Goal: Transaction & Acquisition: Purchase product/service

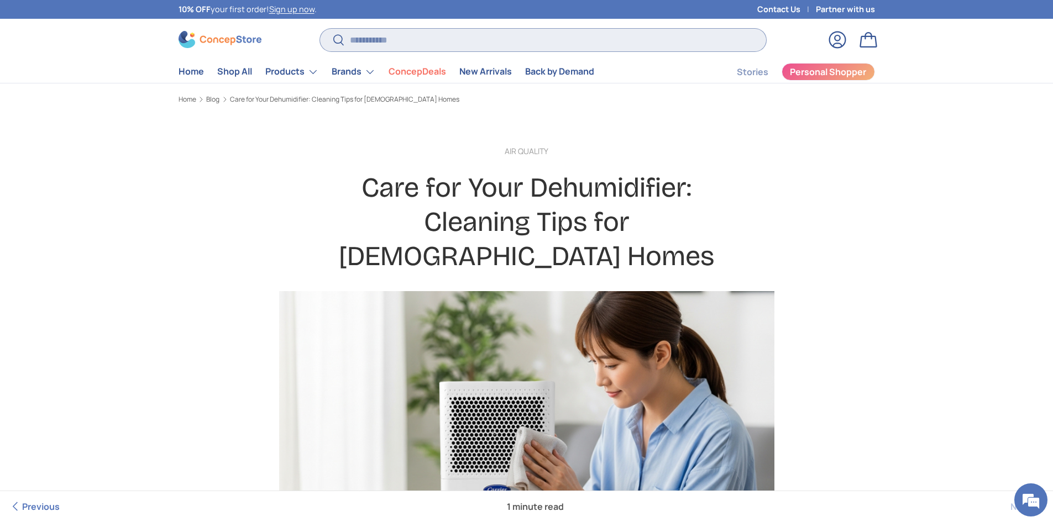
click at [377, 49] on input "Search" at bounding box center [542, 40] width 445 height 23
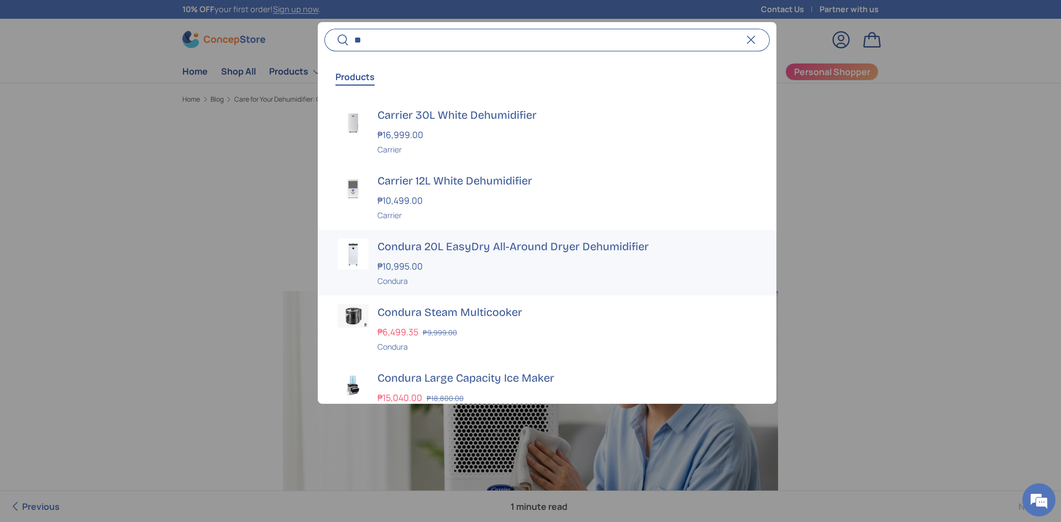
type input "**"
click at [440, 263] on div "₱10,995.00" at bounding box center [566, 266] width 379 height 13
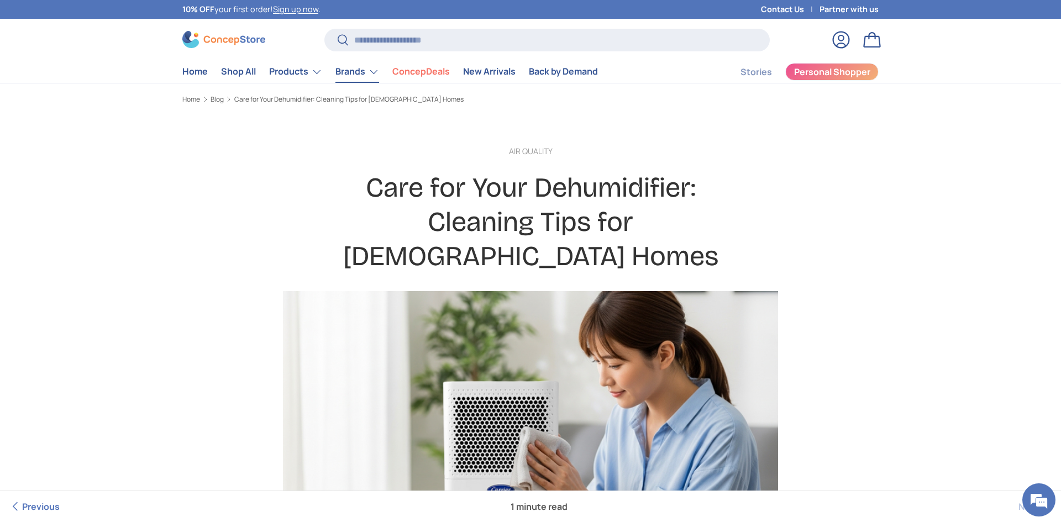
click at [348, 75] on link "Brands" at bounding box center [357, 72] width 44 height 22
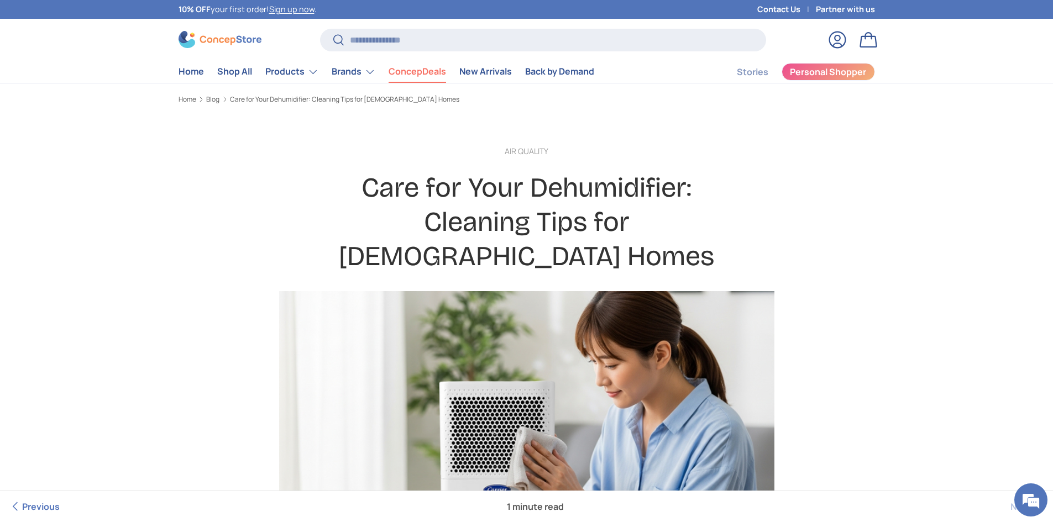
click at [408, 75] on link "ConcepDeals" at bounding box center [416, 72] width 57 height 22
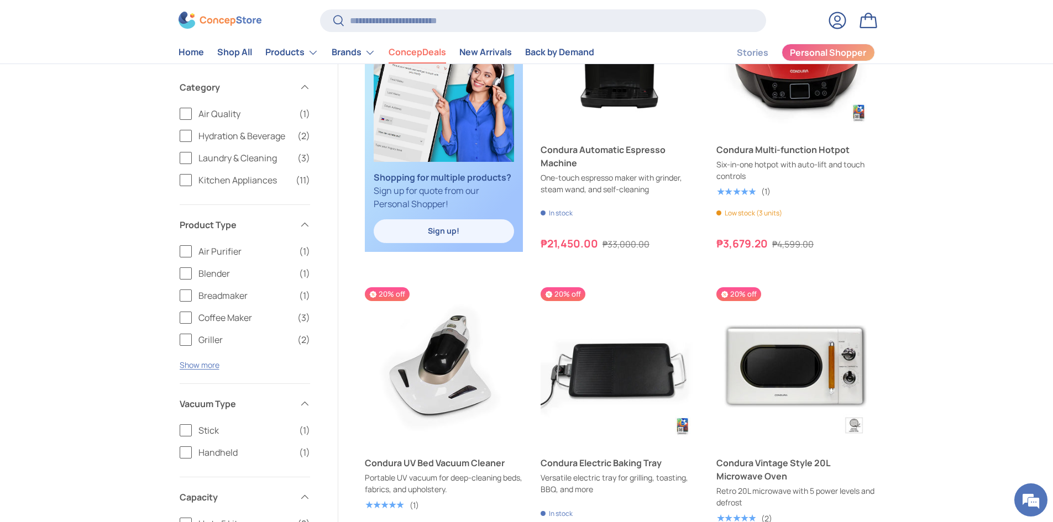
scroll to position [1106, 0]
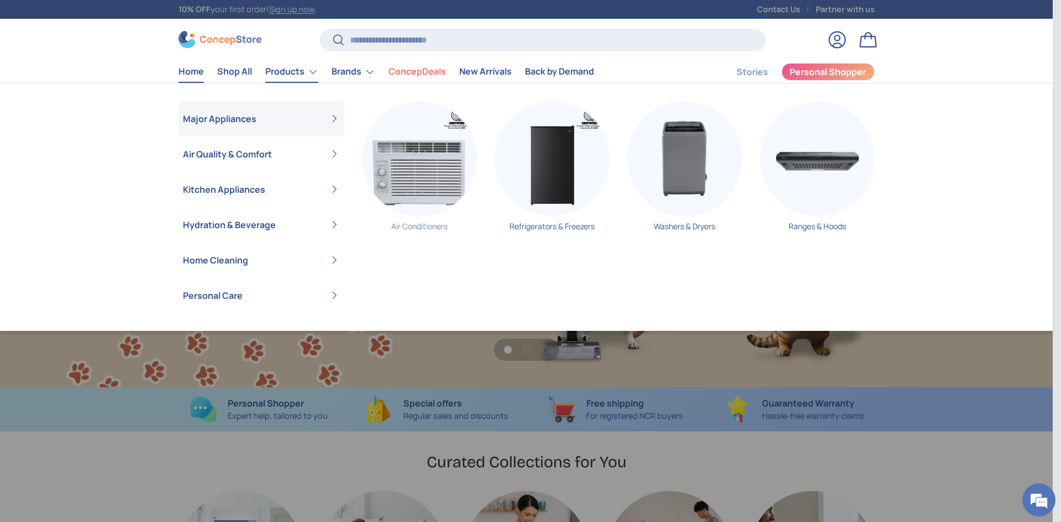
click at [417, 219] on link "Air Conditioners" at bounding box center [419, 170] width 115 height 139
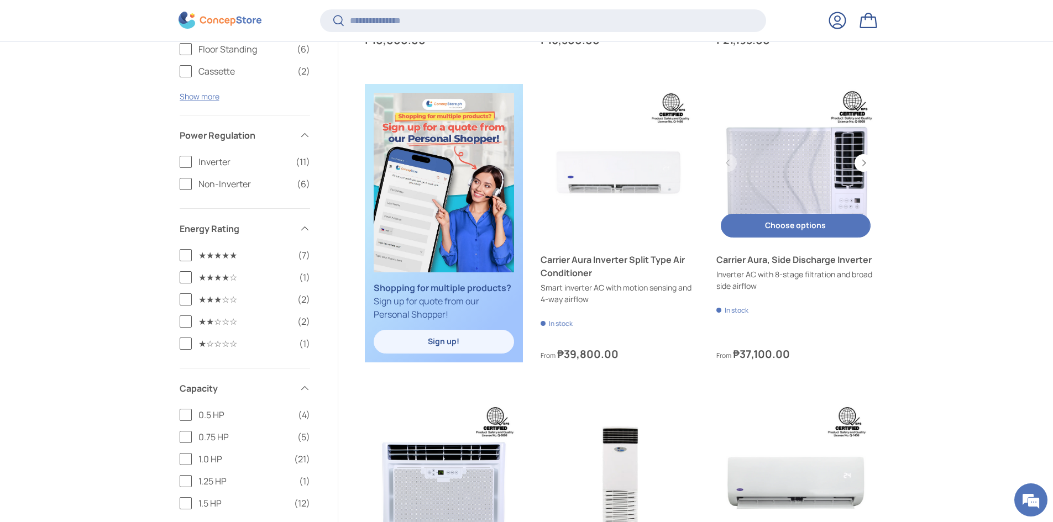
scroll to position [495, 0]
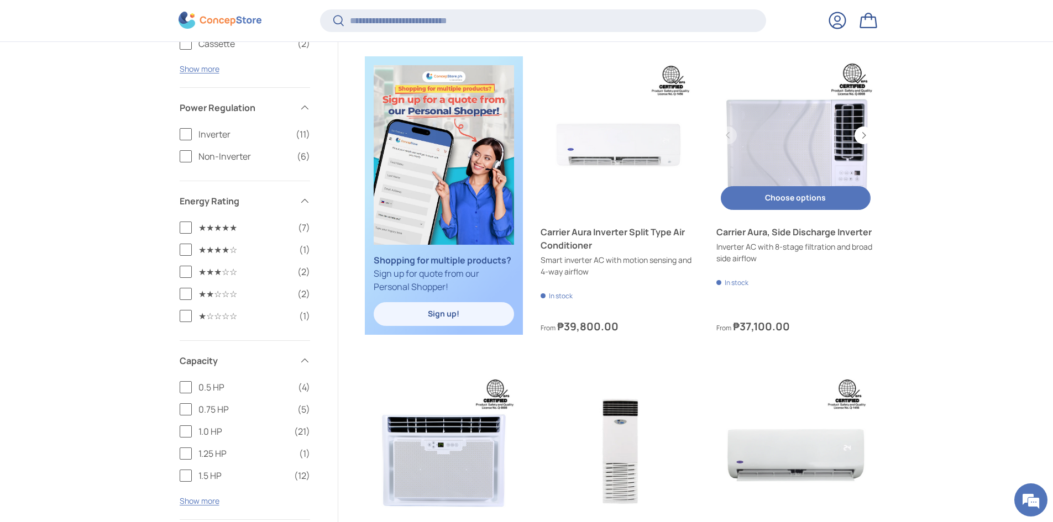
click at [768, 239] on link "Carrier Aura, Side Discharge Inverter" at bounding box center [795, 231] width 158 height 13
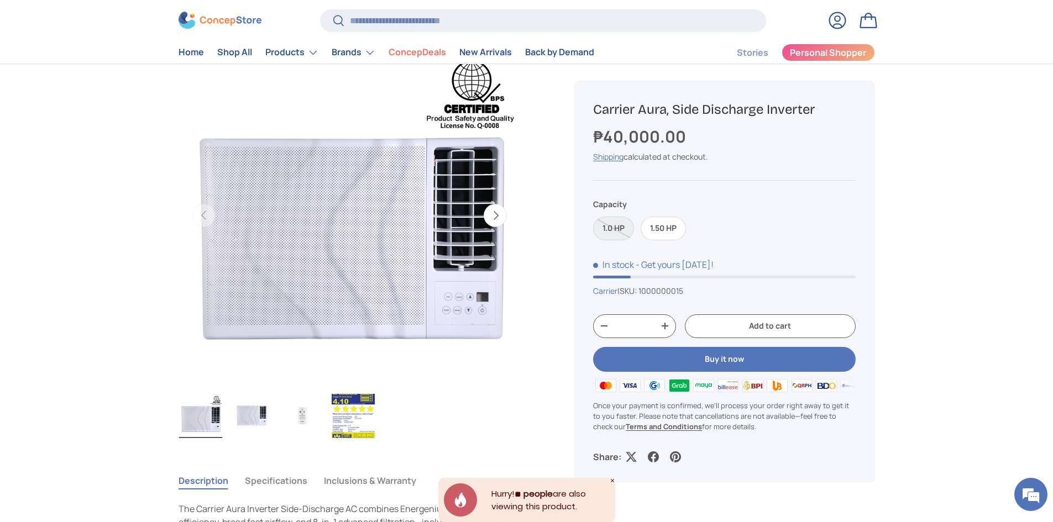
scroll to position [111, 0]
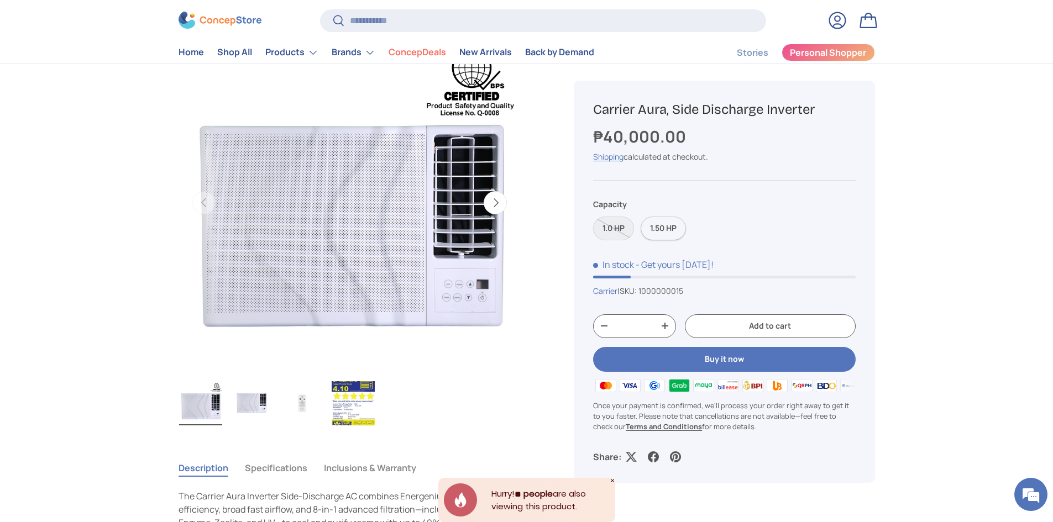
click at [673, 231] on label "1.50 HP" at bounding box center [662, 229] width 45 height 24
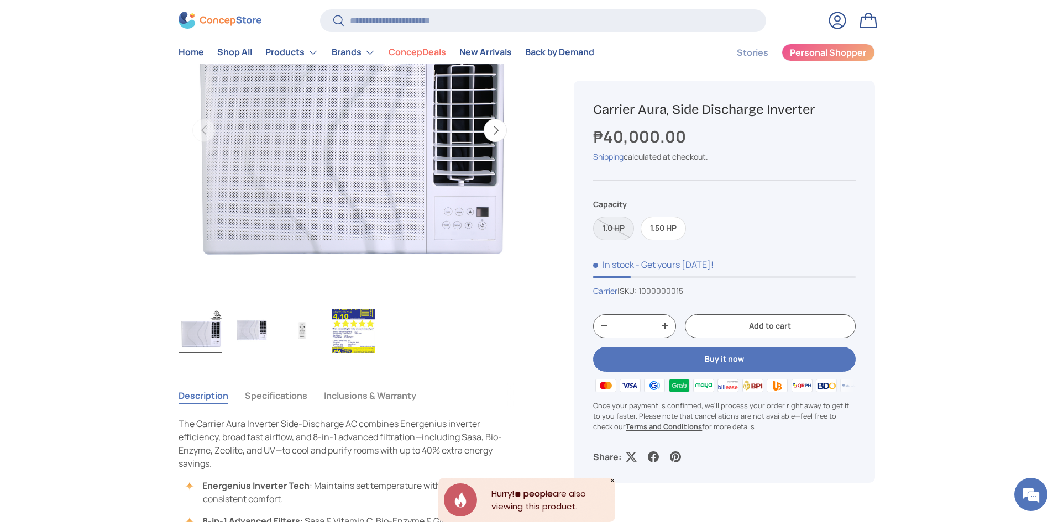
scroll to position [166, 0]
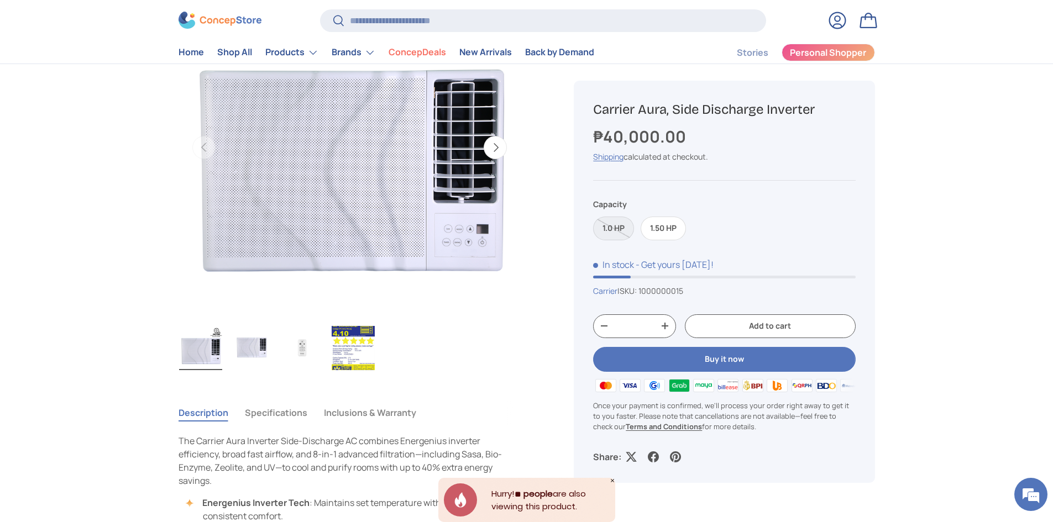
click at [257, 351] on img "Gallery Viewer" at bounding box center [251, 348] width 43 height 44
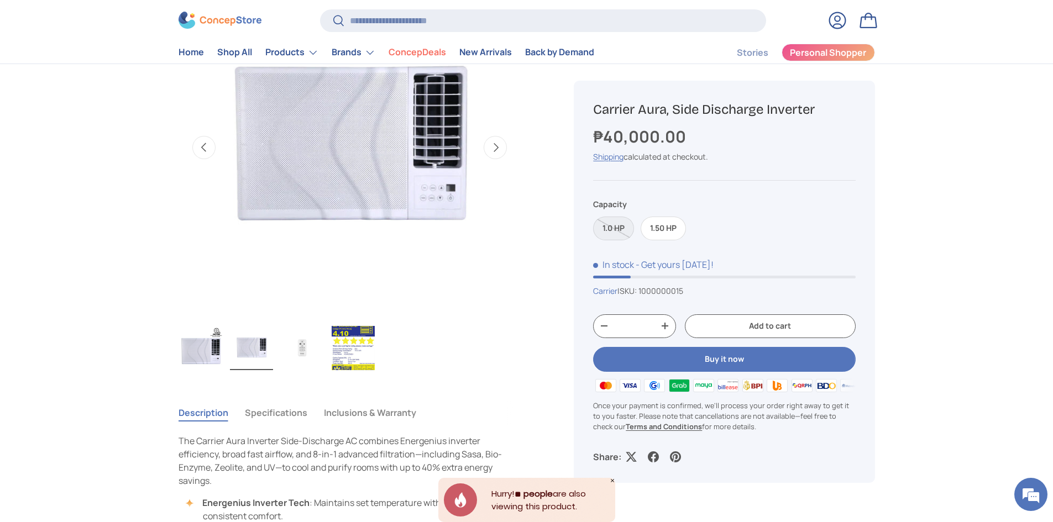
click at [321, 354] on img "Gallery Viewer" at bounding box center [302, 348] width 43 height 44
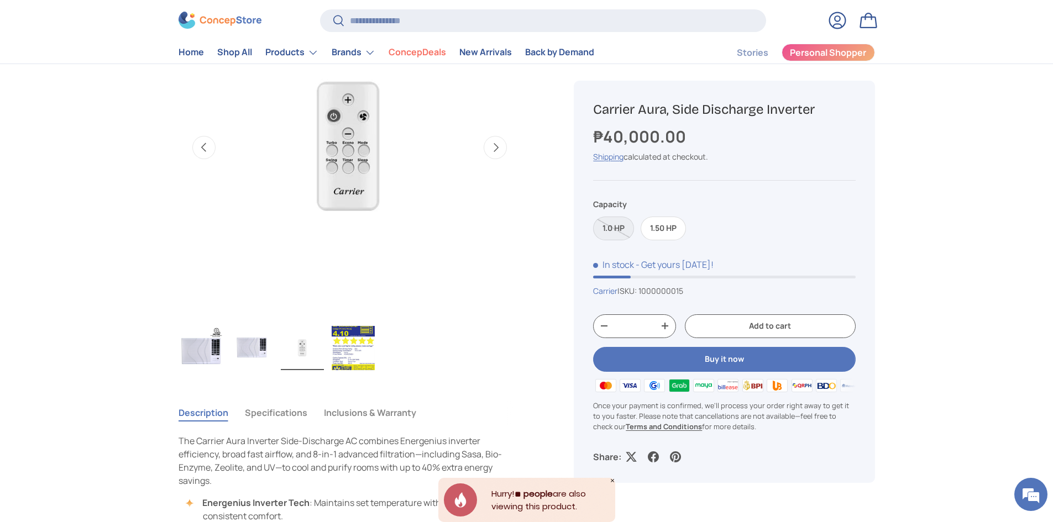
click at [342, 345] on img "Gallery Viewer" at bounding box center [353, 348] width 43 height 44
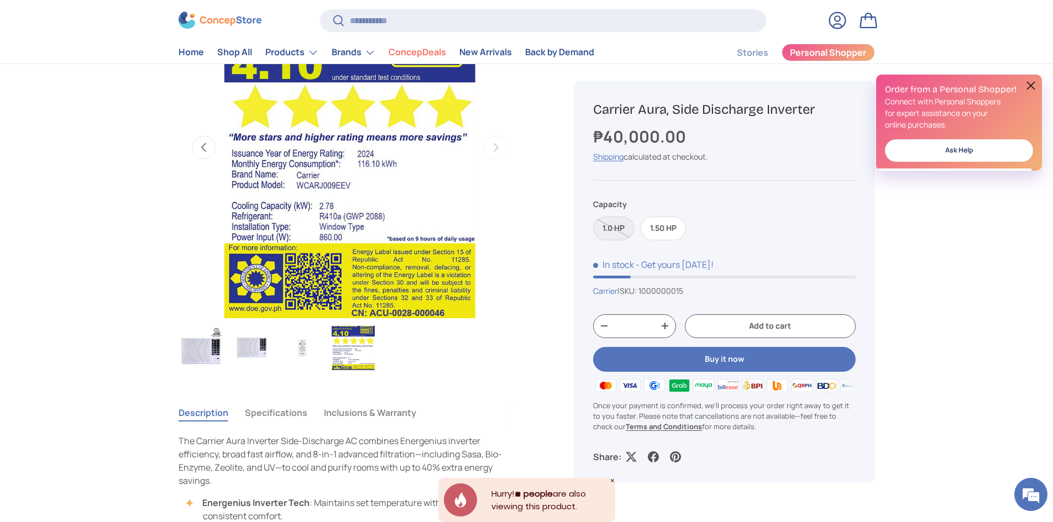
click at [295, 342] on img "Gallery Viewer" at bounding box center [302, 348] width 43 height 44
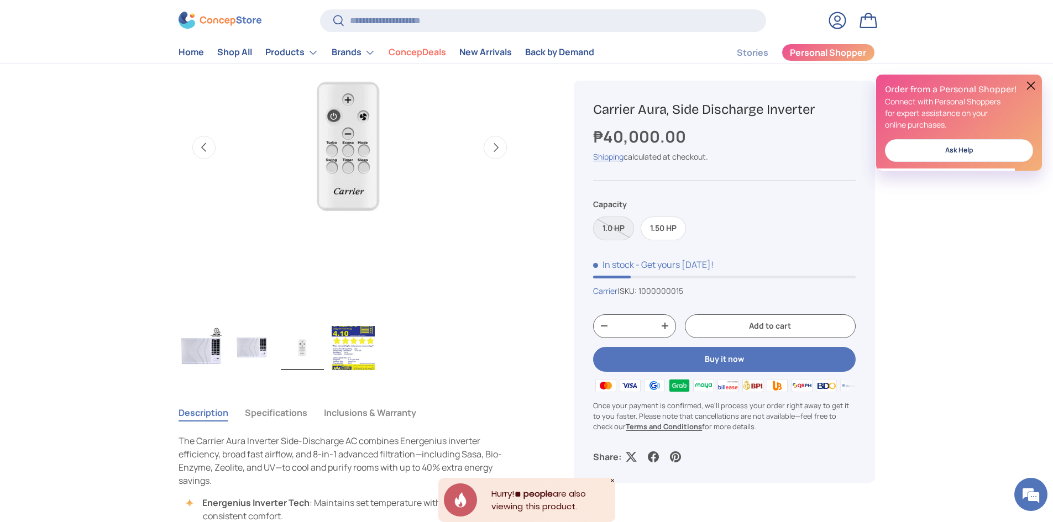
click at [253, 345] on img "Gallery Viewer" at bounding box center [251, 348] width 43 height 44
